Goal: Task Accomplishment & Management: Use online tool/utility

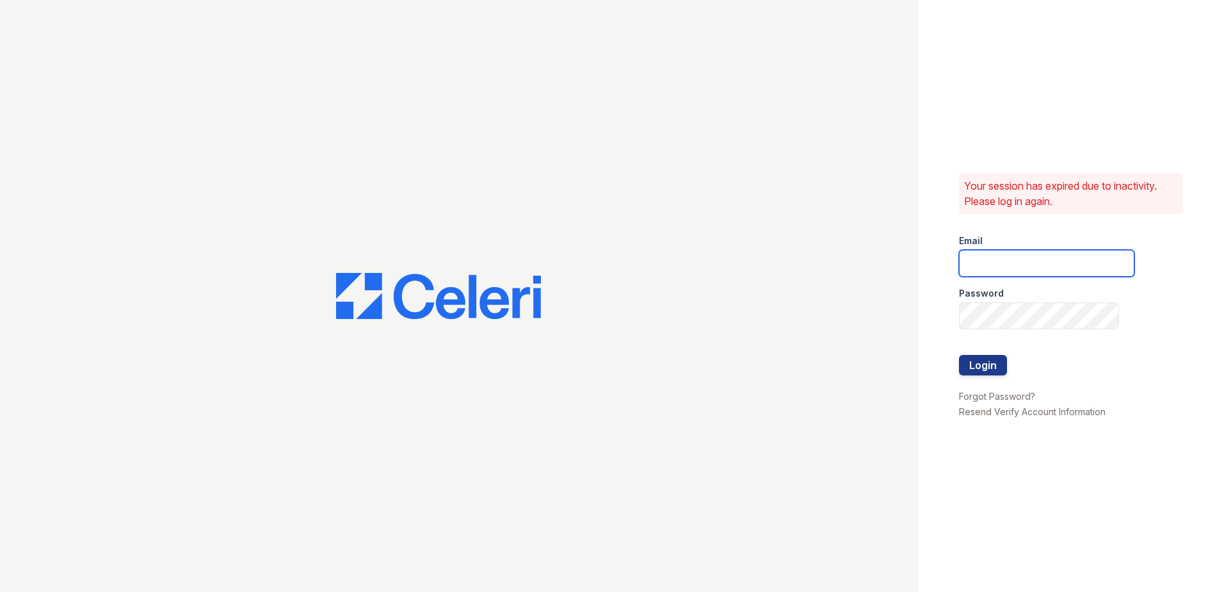
type input "tlambouths@trinity-pm.com"
click at [987, 366] on button "Login" at bounding box center [983, 365] width 48 height 20
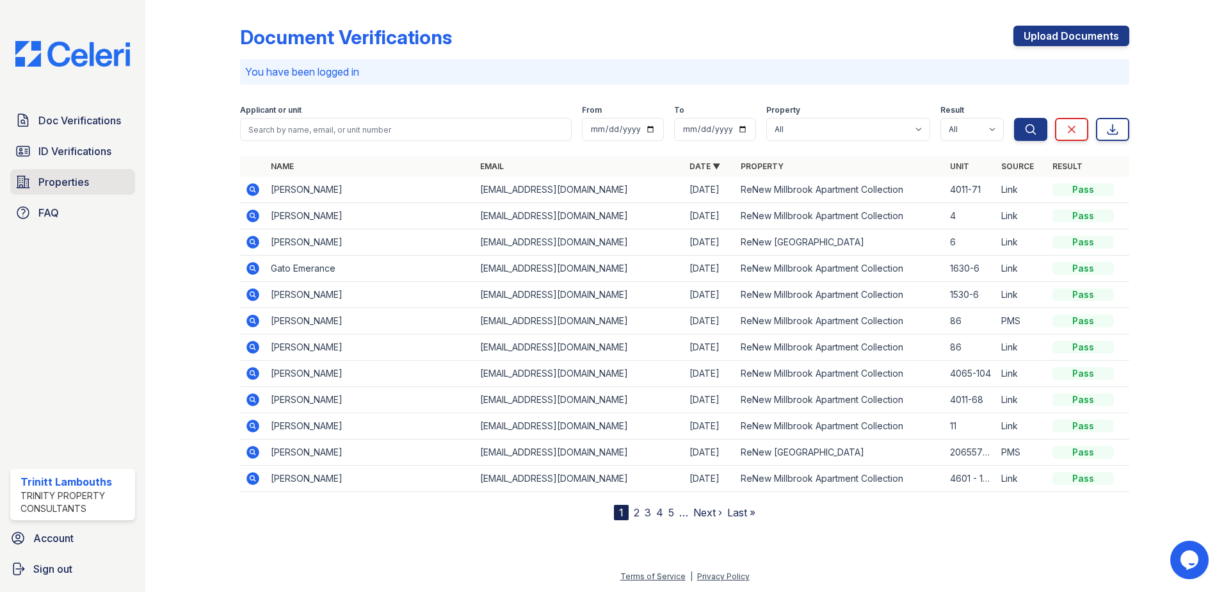
click at [73, 177] on span "Properties" at bounding box center [63, 181] width 51 height 15
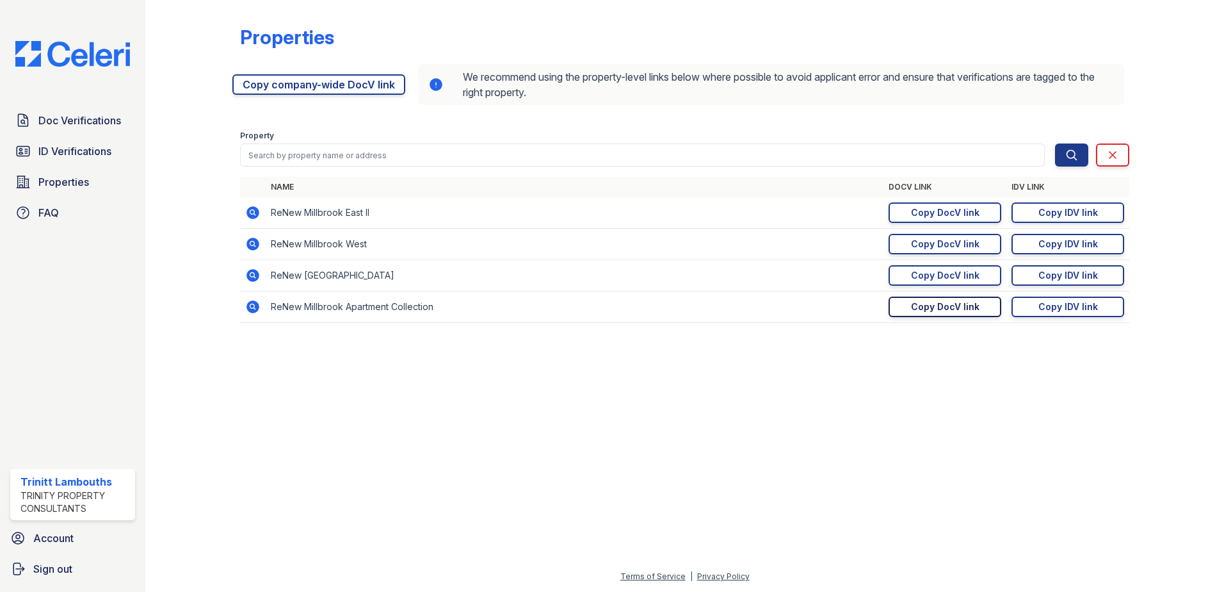
click at [933, 306] on div "Copy DocV link" at bounding box center [945, 306] width 69 height 13
click at [51, 159] on link "ID Verifications" at bounding box center [72, 151] width 125 height 26
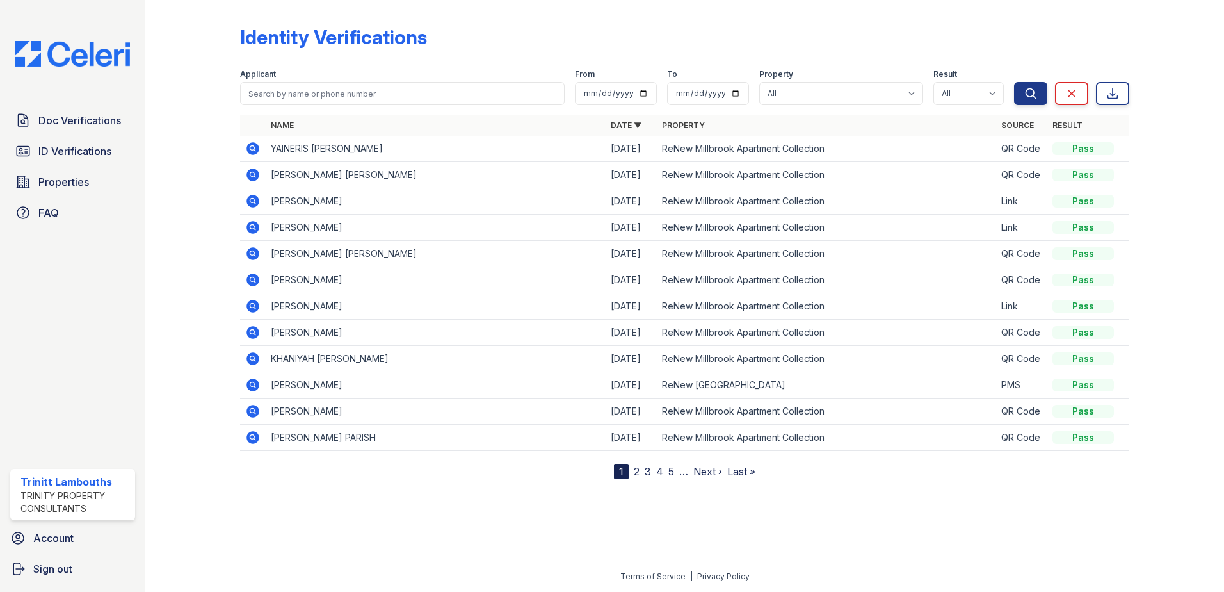
click at [57, 154] on span "ID Verifications" at bounding box center [74, 150] width 73 height 15
